Goal: Information Seeking & Learning: Learn about a topic

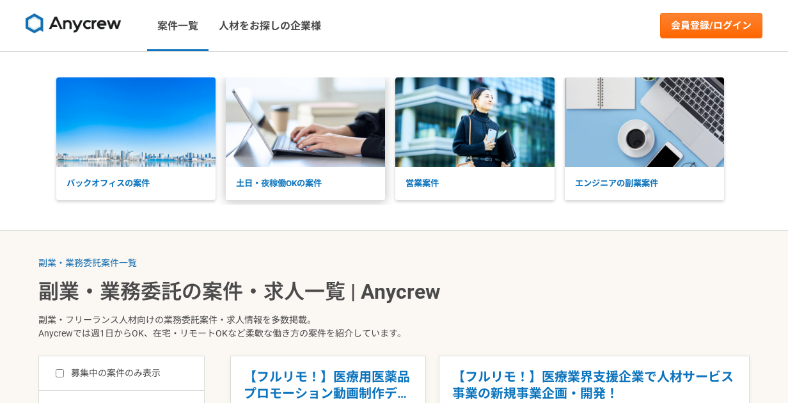
click at [278, 181] on p "土日・夜稼働OKの案件" at bounding box center [305, 183] width 159 height 33
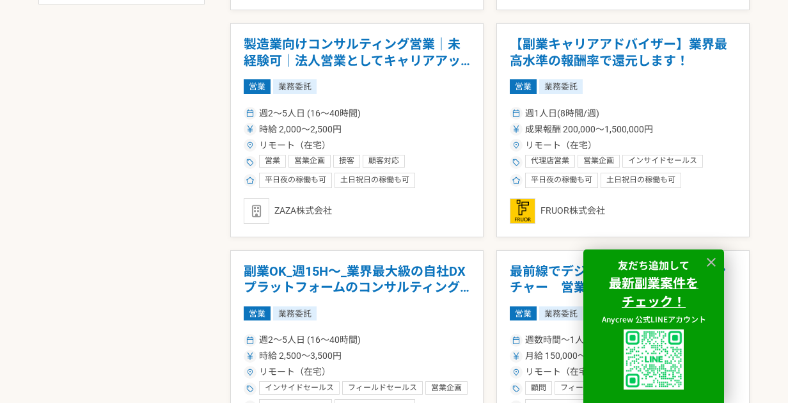
scroll to position [790, 0]
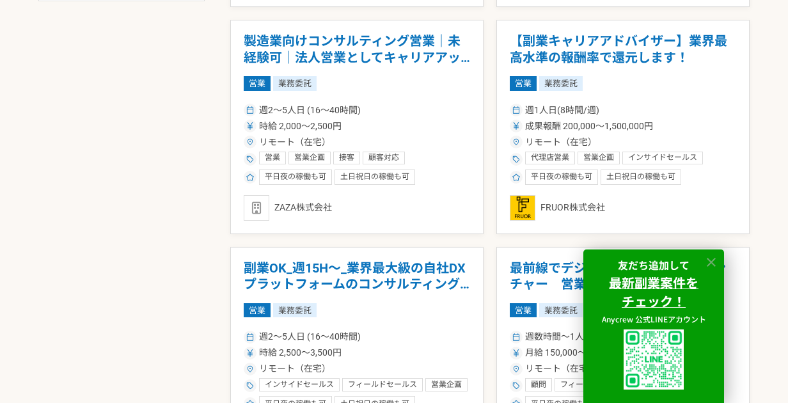
click at [715, 264] on icon at bounding box center [711, 262] width 9 height 9
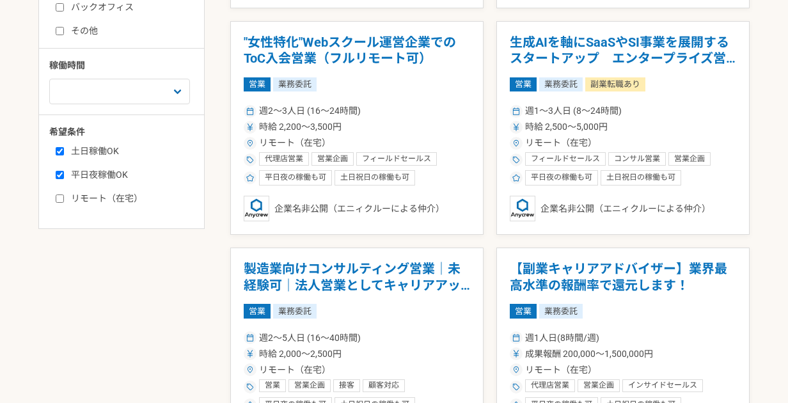
scroll to position [596, 0]
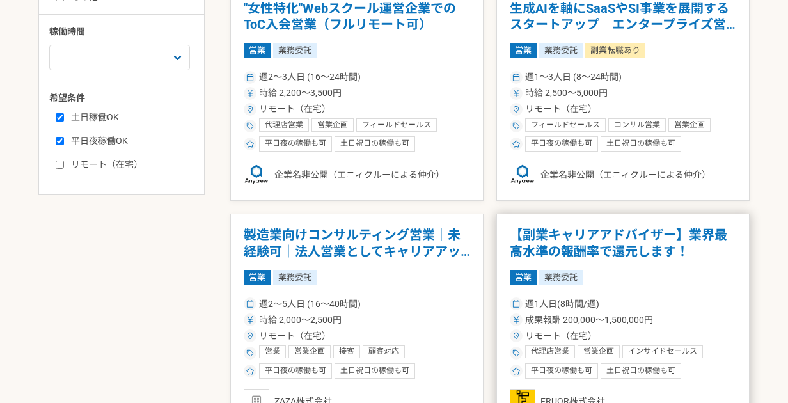
click at [554, 241] on h1 "【副業キャリアアドバイザー】業界最高水準の報酬率で還元します！" at bounding box center [623, 243] width 227 height 33
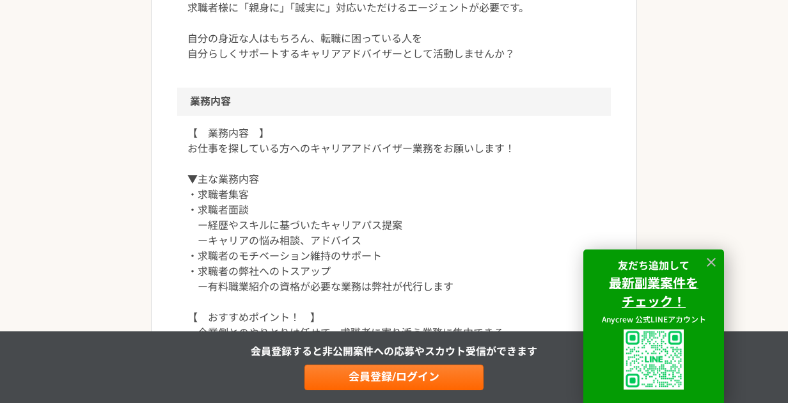
scroll to position [619, 0]
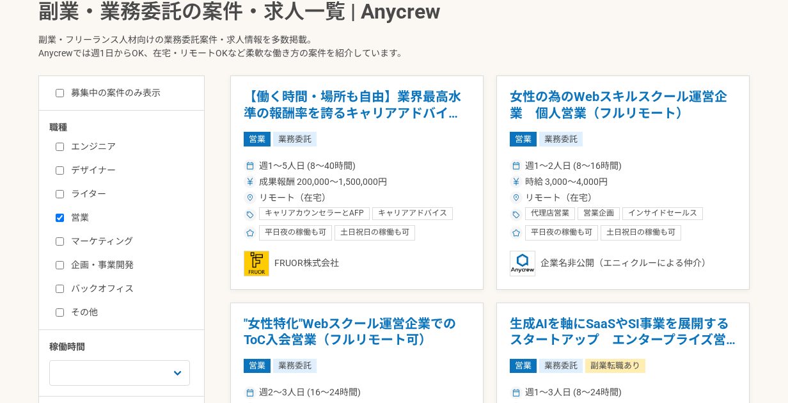
scroll to position [304, 0]
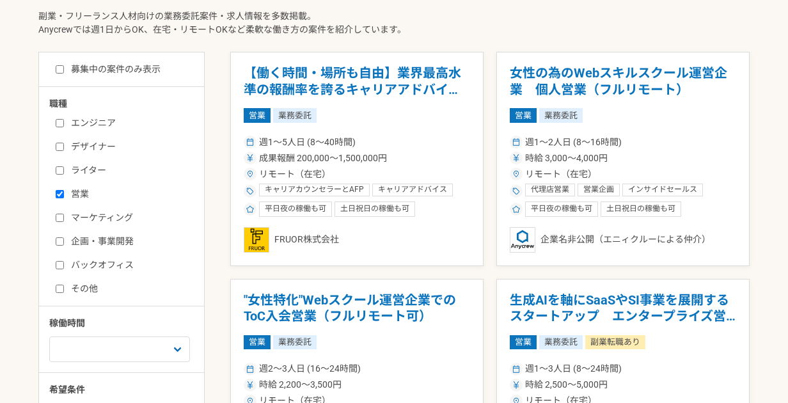
click at [59, 241] on input "企画・事業開発" at bounding box center [60, 241] width 8 height 8
checkbox input "true"
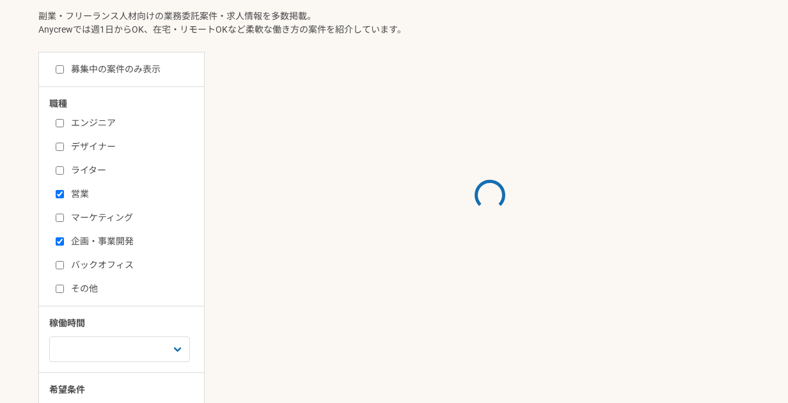
click at [63, 197] on input "営業" at bounding box center [60, 194] width 8 height 8
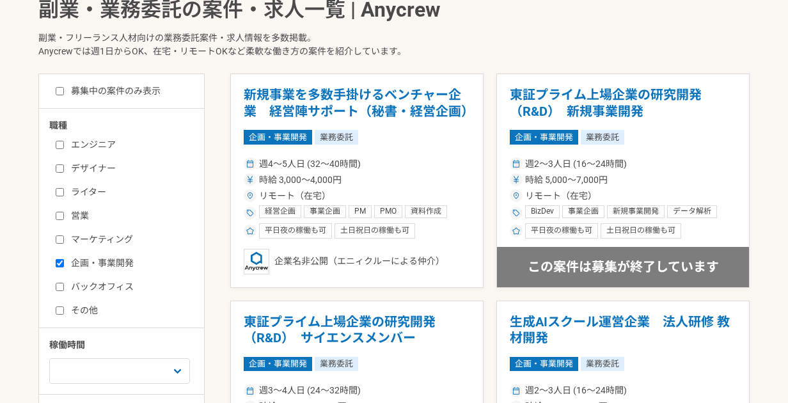
scroll to position [280, 0]
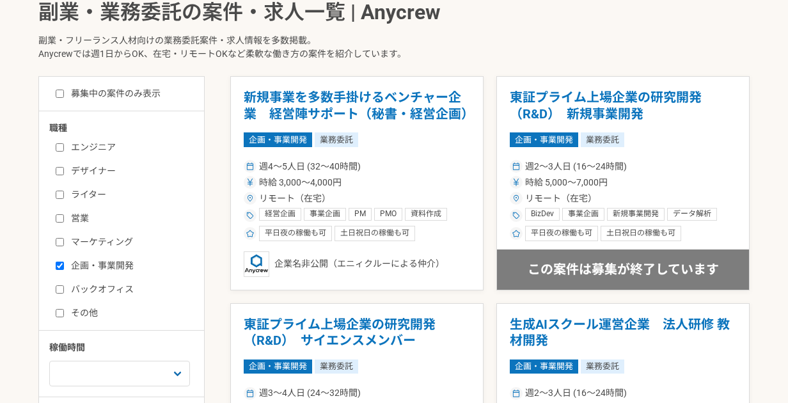
click at [59, 220] on input "営業" at bounding box center [60, 218] width 8 height 8
checkbox input "true"
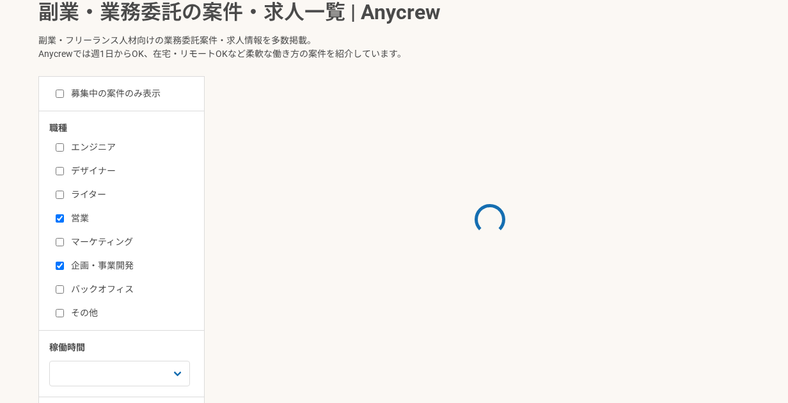
click at [62, 241] on input "マーケティング" at bounding box center [60, 242] width 8 height 8
checkbox input "true"
click at [61, 219] on input "営業" at bounding box center [60, 218] width 8 height 8
checkbox input "false"
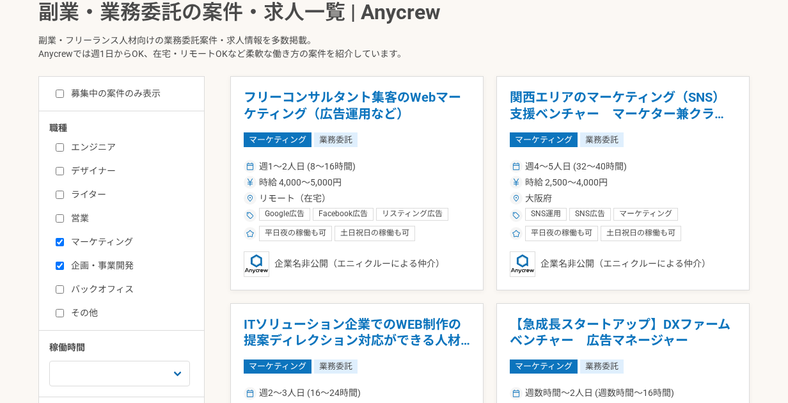
click at [61, 266] on input "企画・事業開発" at bounding box center [60, 266] width 8 height 8
checkbox input "false"
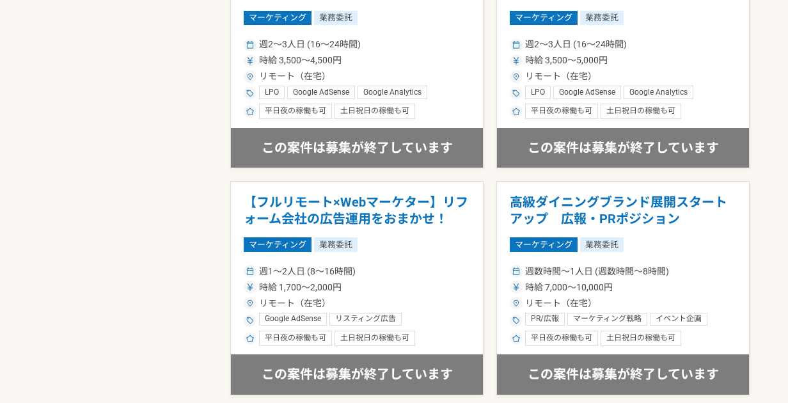
scroll to position [1313, 0]
